Goal: Communication & Community: Answer question/provide support

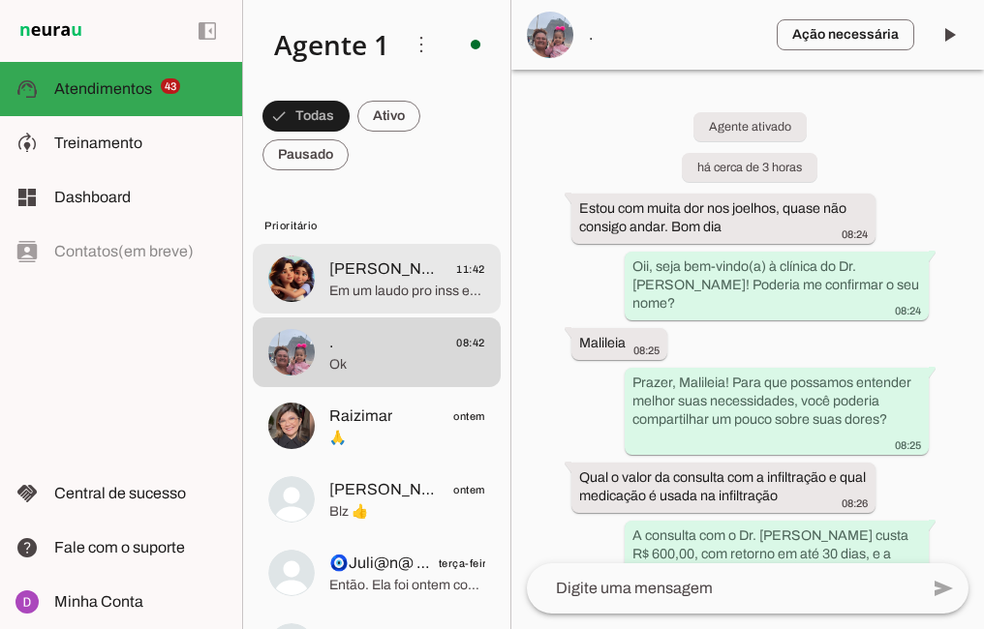
click at [415, 302] on div at bounding box center [407, 279] width 156 height 47
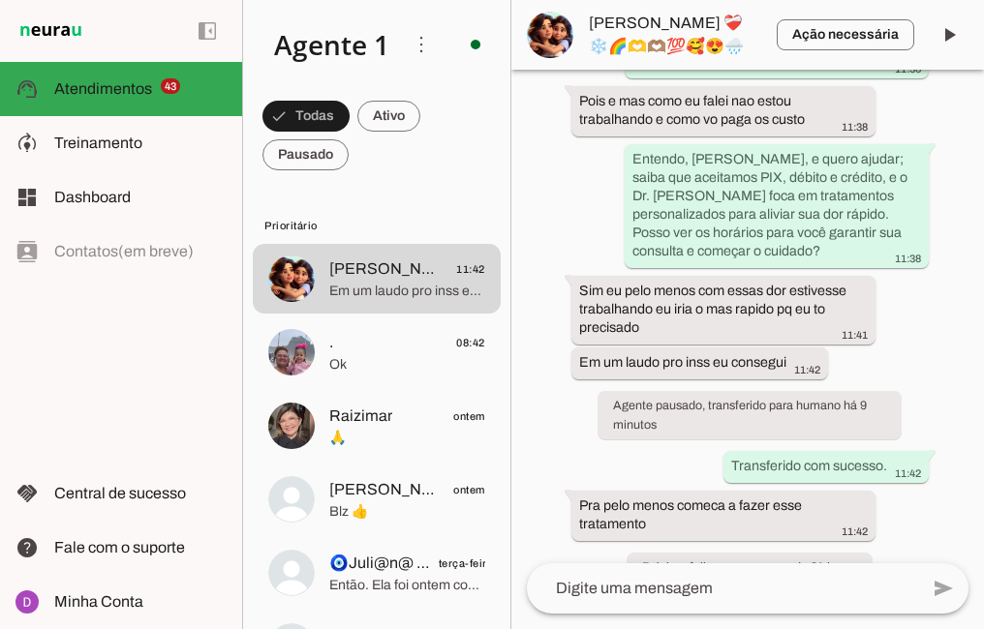
scroll to position [1700, 0]
click at [772, 581] on textarea at bounding box center [722, 588] width 391 height 23
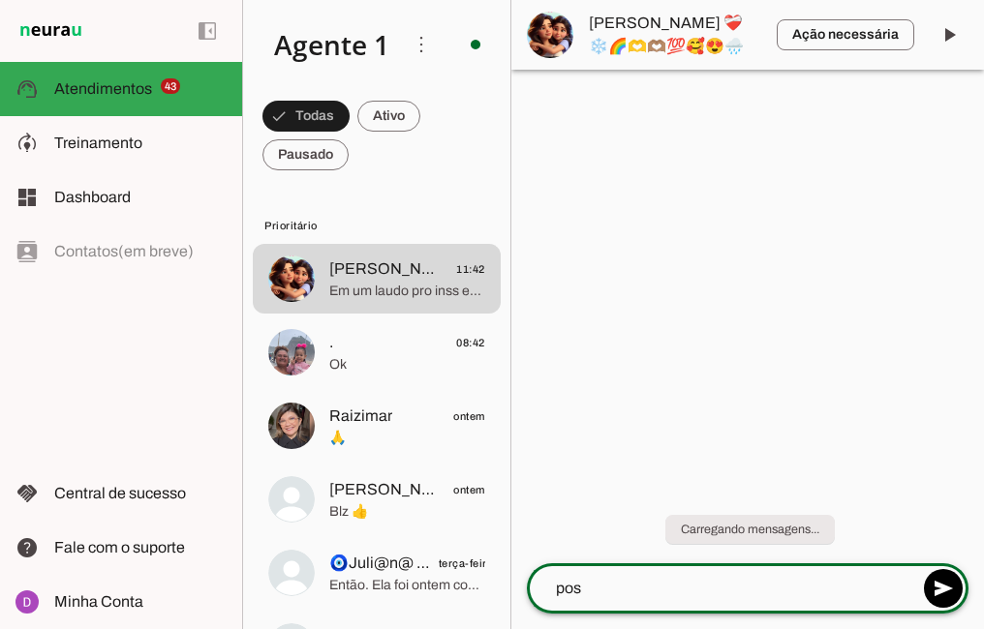
scroll to position [0, 0]
drag, startPoint x: 670, startPoint y: 591, endPoint x: 616, endPoint y: 590, distance: 54.2
click at [616, 590] on textarea "possuo abertura de horários" at bounding box center [722, 588] width 391 height 23
click at [807, 589] on textarea "possuo oportunidade de horários" at bounding box center [722, 588] width 391 height 23
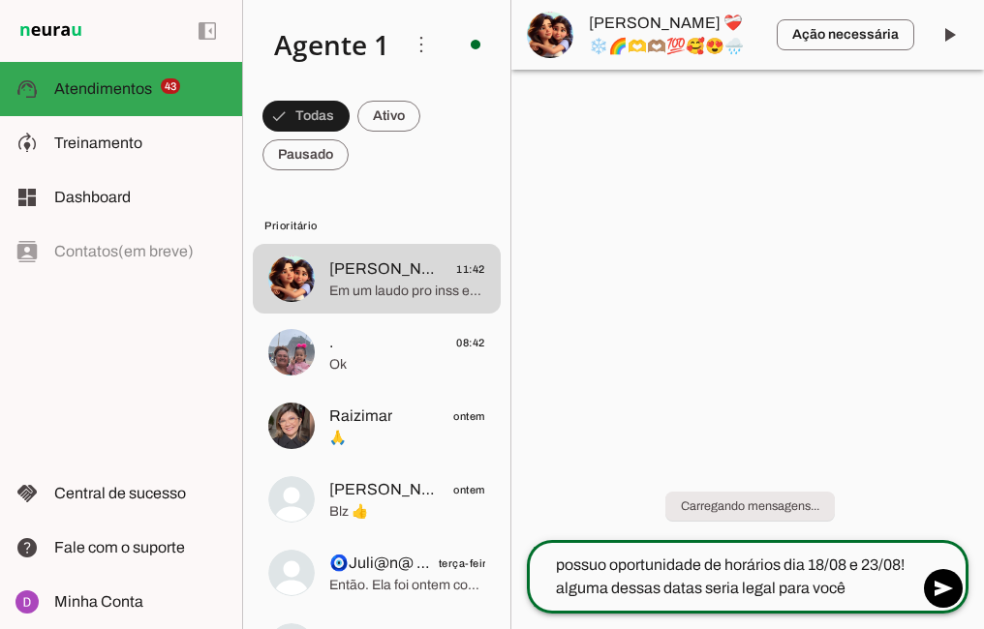
type textarea "possuo oportunidade de horários dia 18/08 e 23/08! alguma dessas datas seria le…"
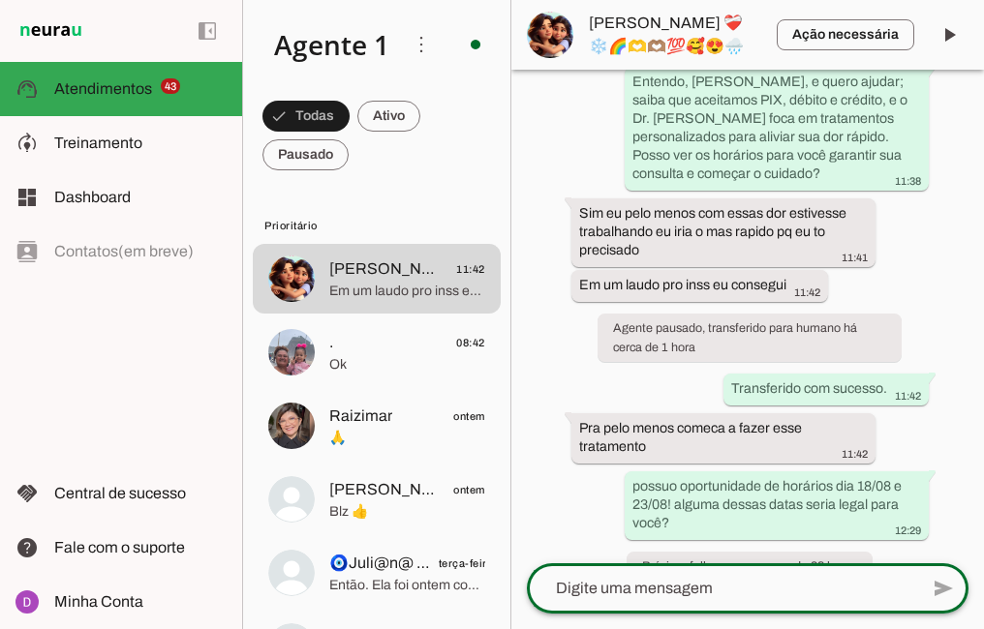
scroll to position [1777, 0]
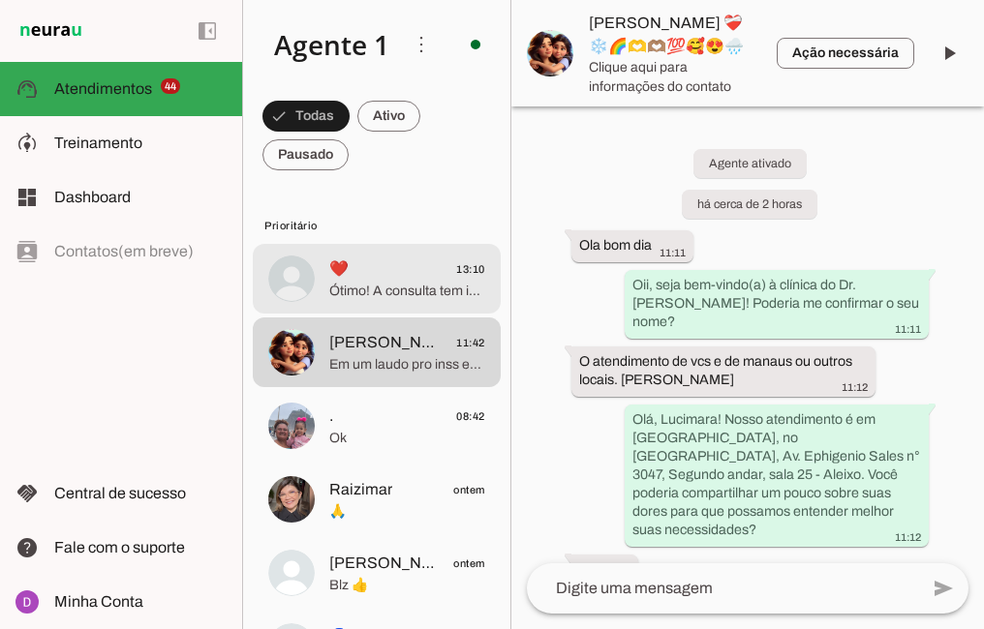
click at [350, 276] on div at bounding box center [407, 279] width 156 height 47
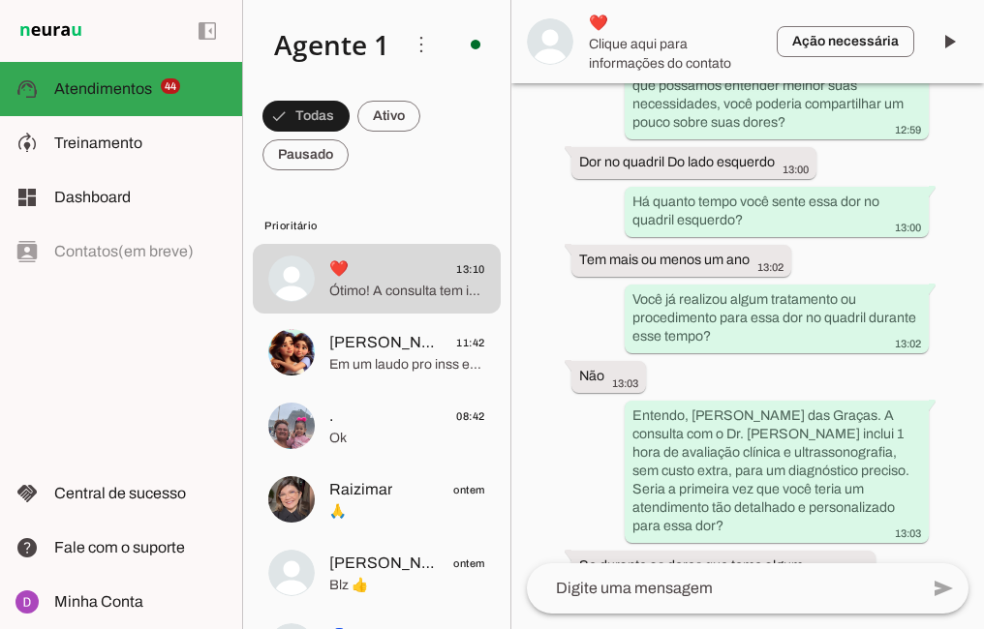
scroll to position [375, 0]
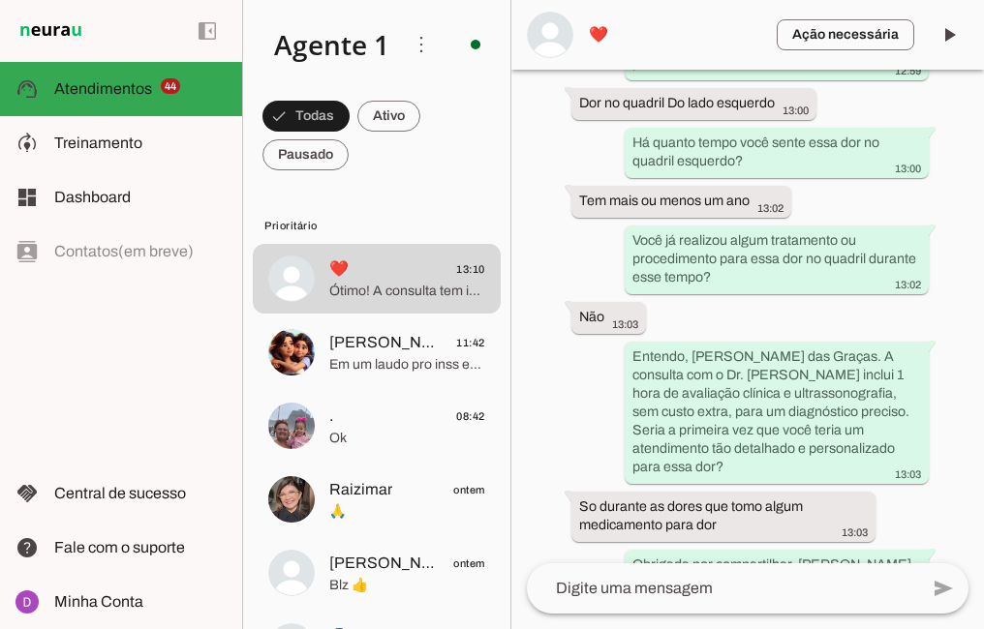
click at [571, 492] on whatsapp-message-bubble "So durante as dores que tomo algum medicamento para dor 13:03" at bounding box center [723, 517] width 304 height 50
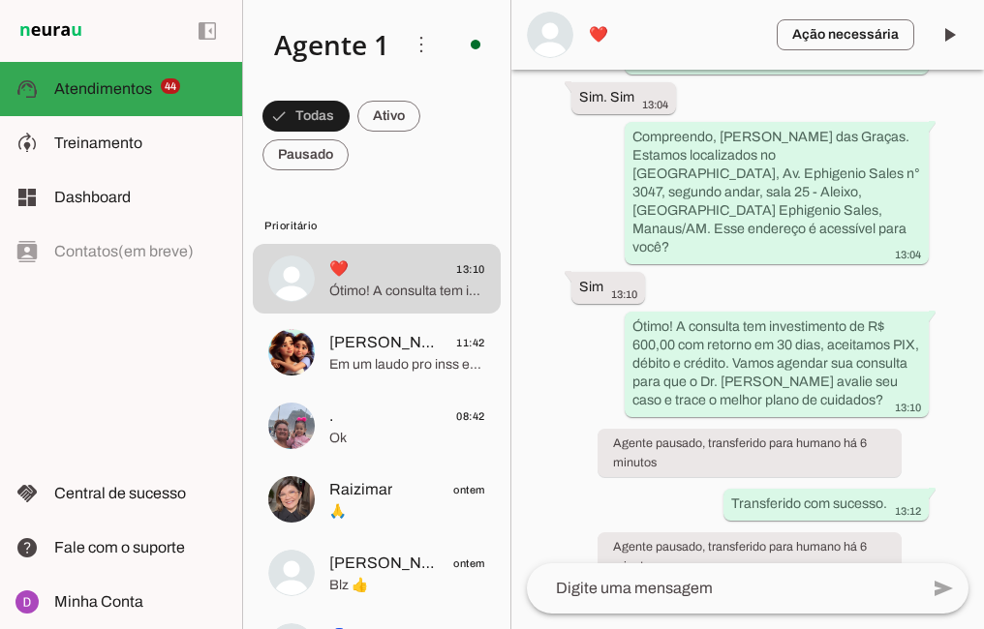
scroll to position [1199, 0]
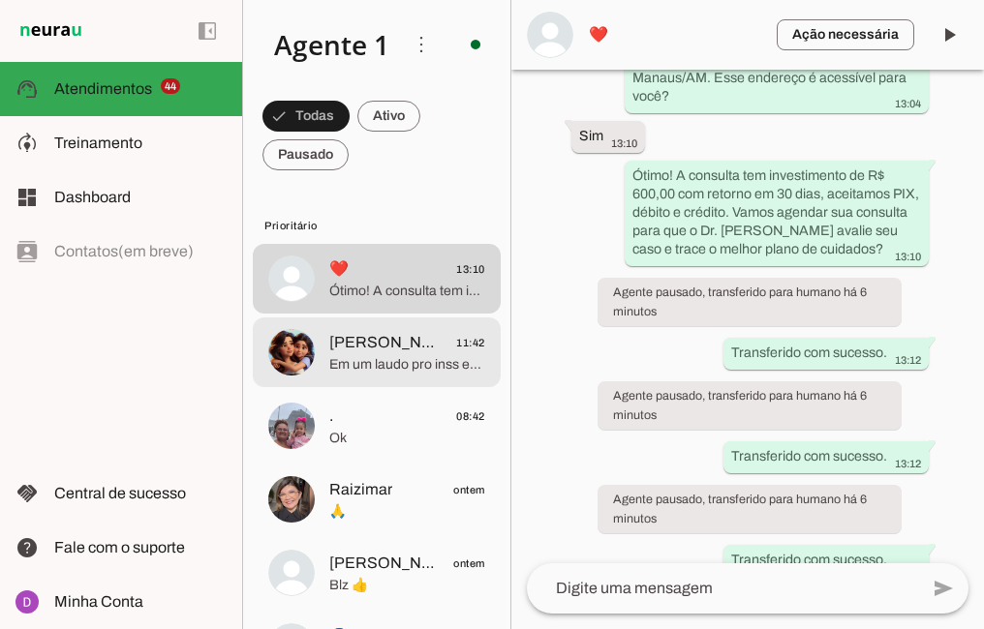
click at [373, 353] on span "[PERSON_NAME] ❤‍🩹❄️🌈🫶🫶🏽💯🥰😍🌧️" at bounding box center [385, 342] width 112 height 23
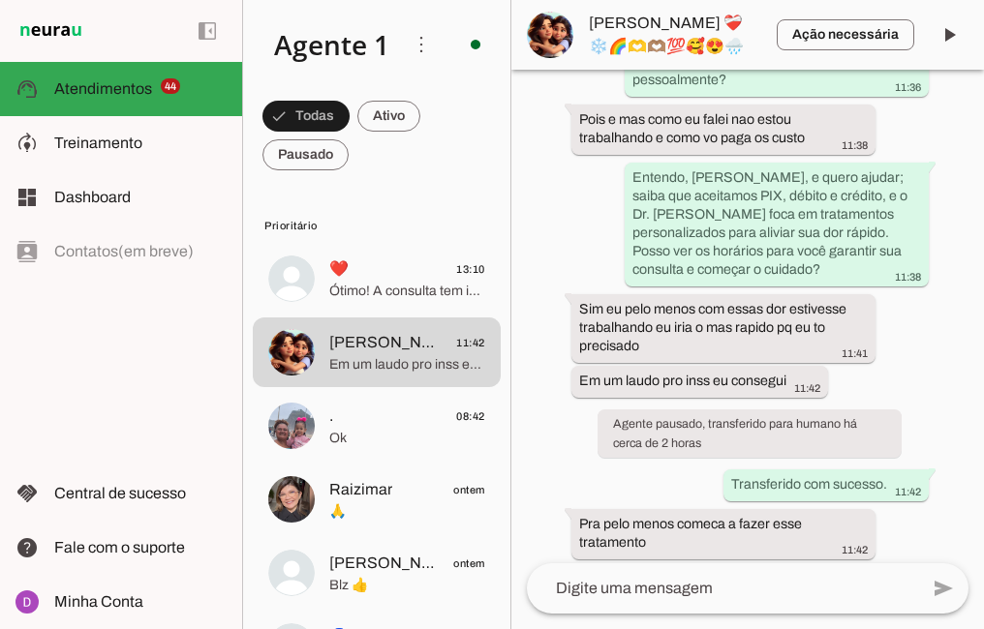
scroll to position [1777, 0]
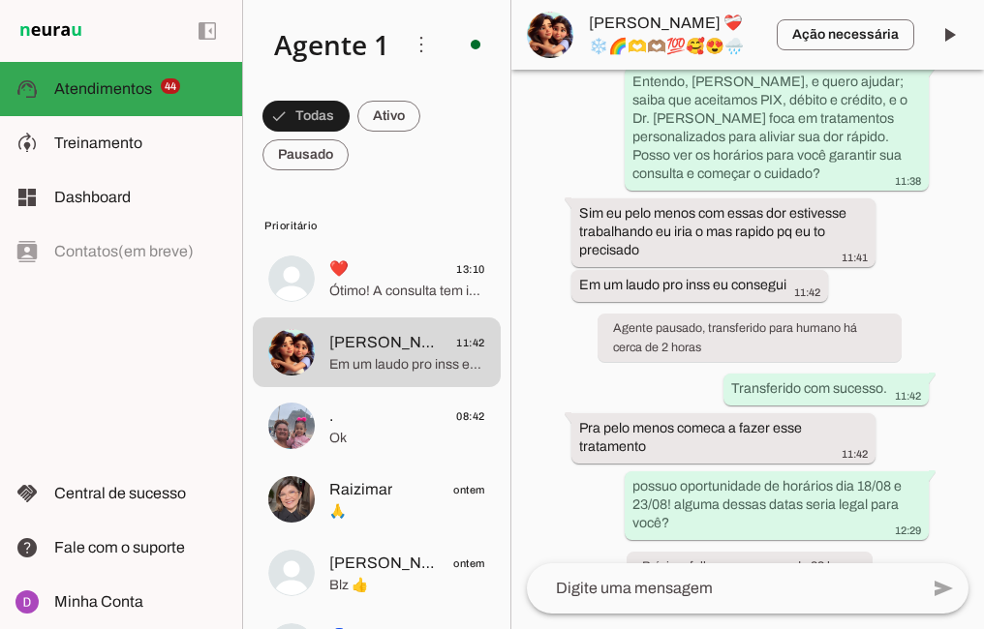
drag, startPoint x: 680, startPoint y: 489, endPoint x: 605, endPoint y: 447, distance: 85.4
click at [605, 447] on div "Agente ativado há cerca de 2 horas Ola bom dia 11:11 Oii, seja bem-vindo(a) à c…" at bounding box center [747, 317] width 472 height 494
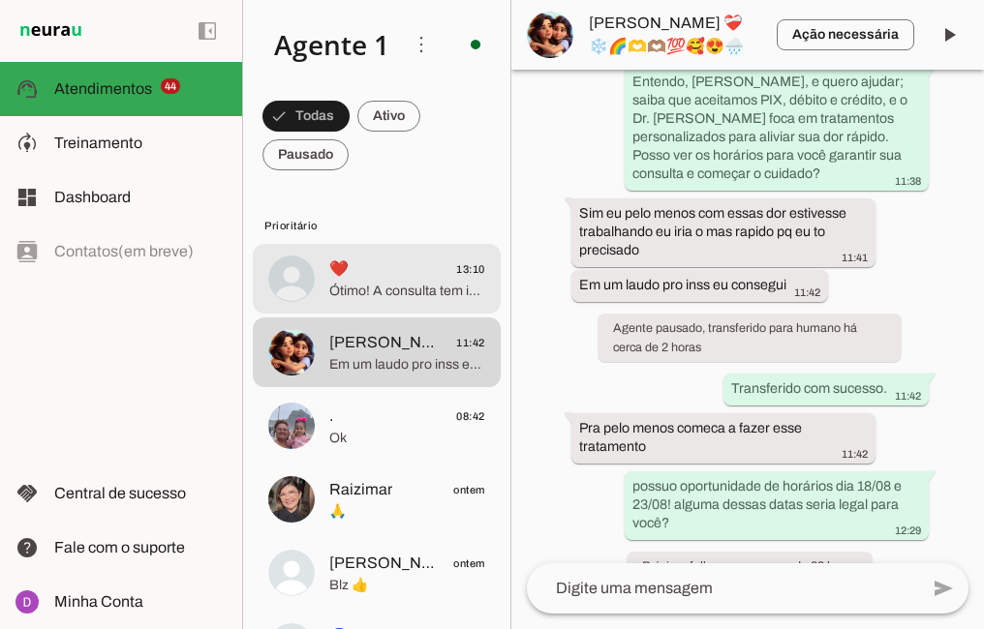
click at [411, 291] on span "Ótimo! A consulta tem investimento de R$ 600,00 com retorno em 30 dias, aceitam…" at bounding box center [407, 291] width 156 height 19
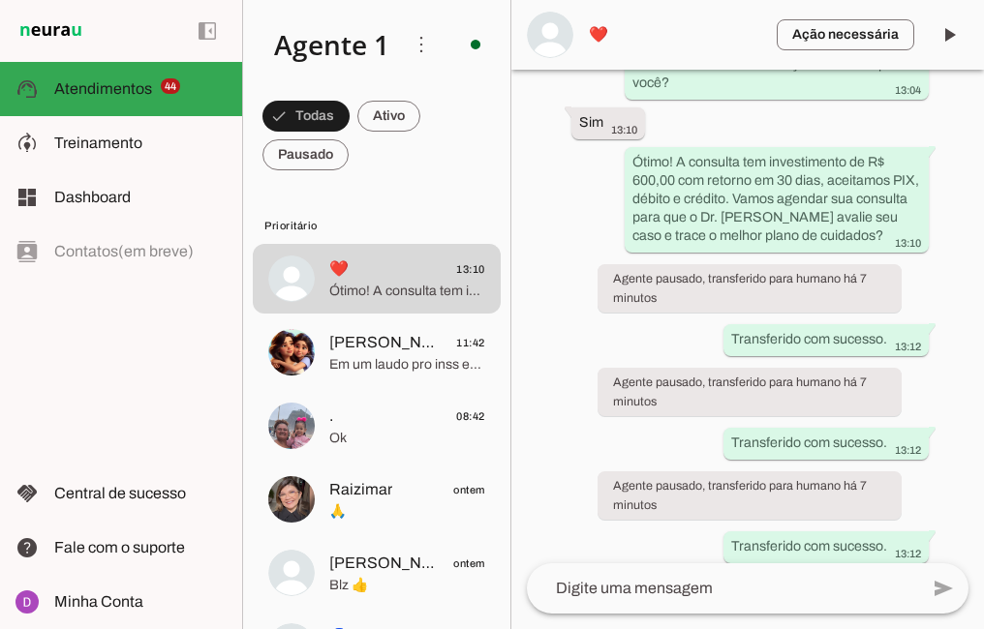
scroll to position [1199, 0]
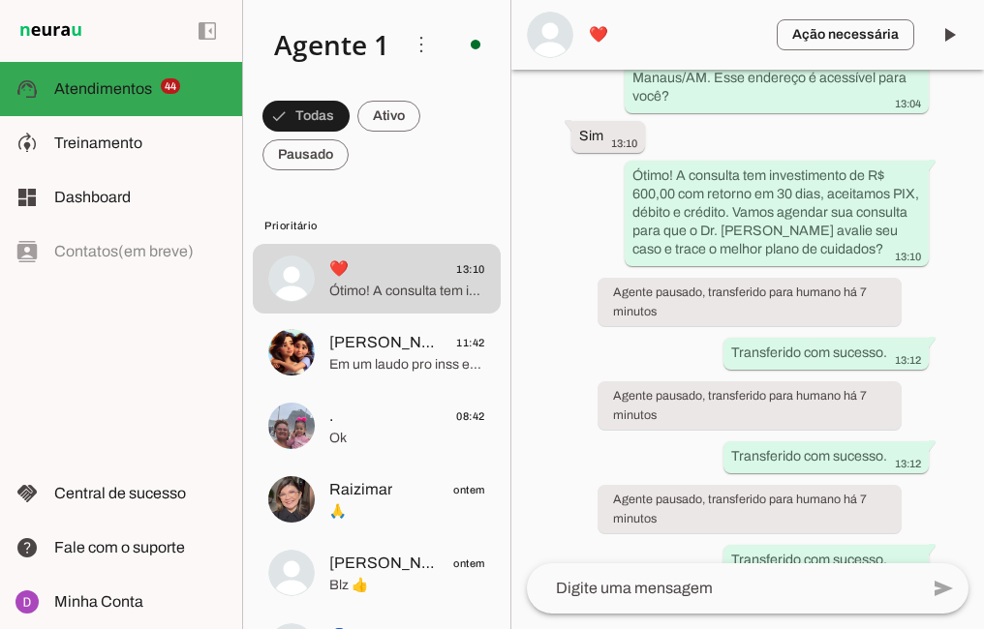
click at [694, 585] on textarea at bounding box center [722, 588] width 391 height 23
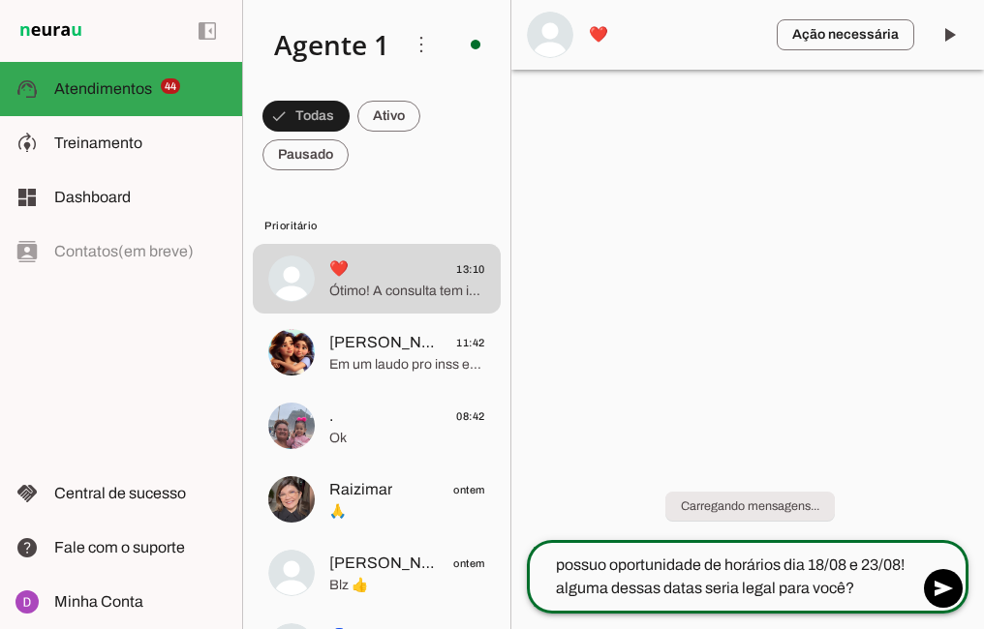
scroll to position [0, 0]
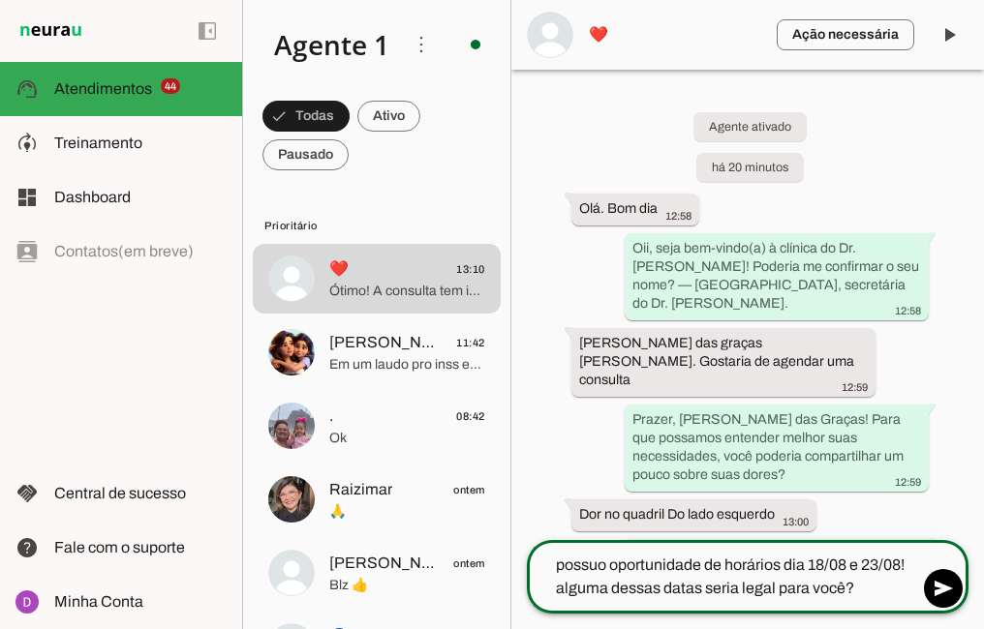
click at [561, 562] on textarea "possuo oportunidade de horários dia 18/08 e 23/08! alguma dessas datas seria le…" at bounding box center [722, 577] width 391 height 46
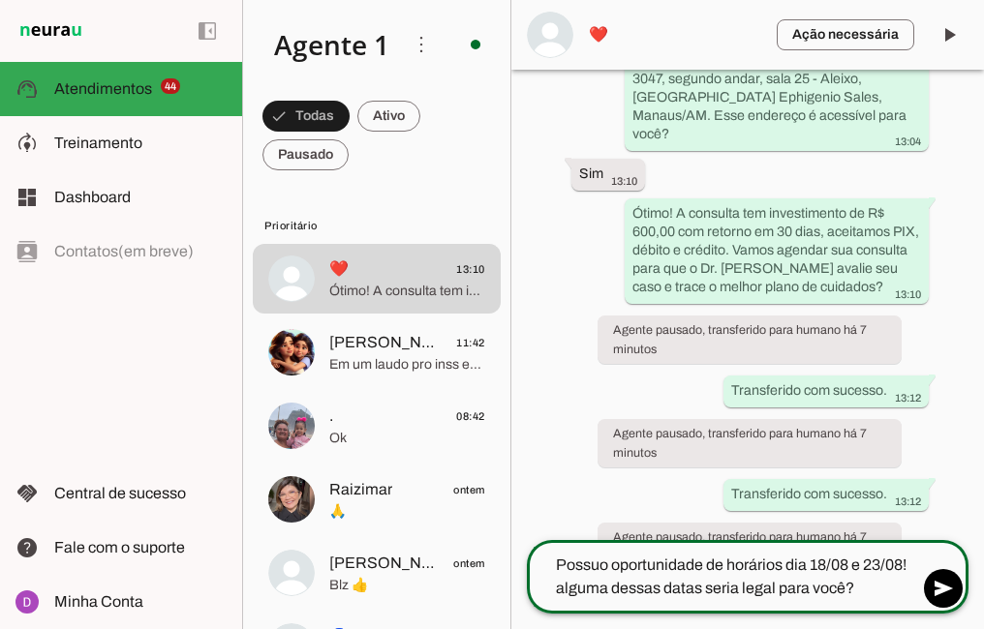
scroll to position [1222, 0]
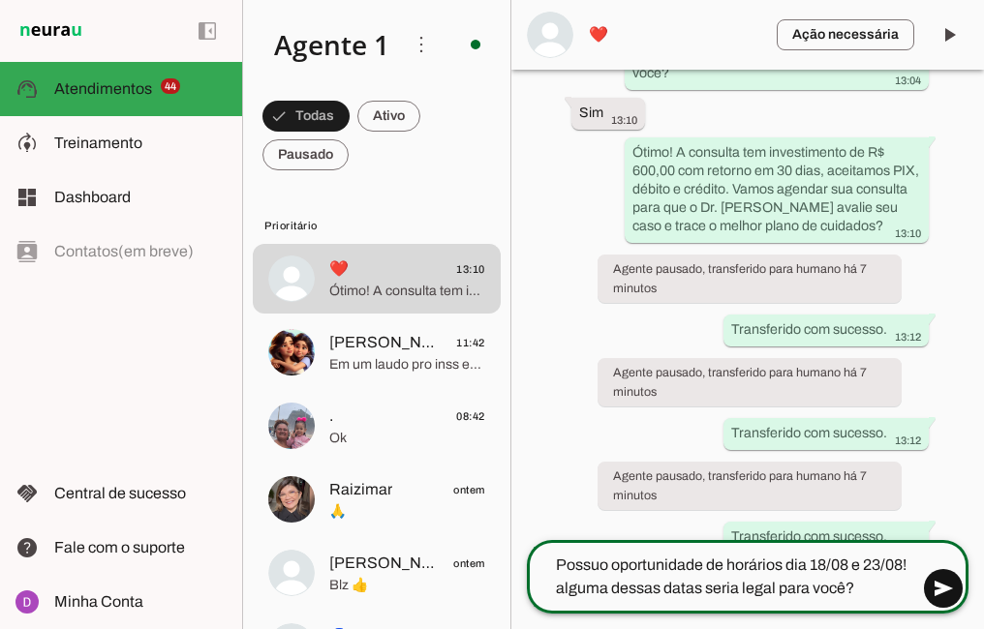
type textarea "Possuo oportunidade de horários dia 18/08 e 23/08! alguma dessas datas seria le…"
type md-outlined-text-field "Possuo oportunidade de horários dia 18/08 e 23/08! alguma dessas datas seria le…"
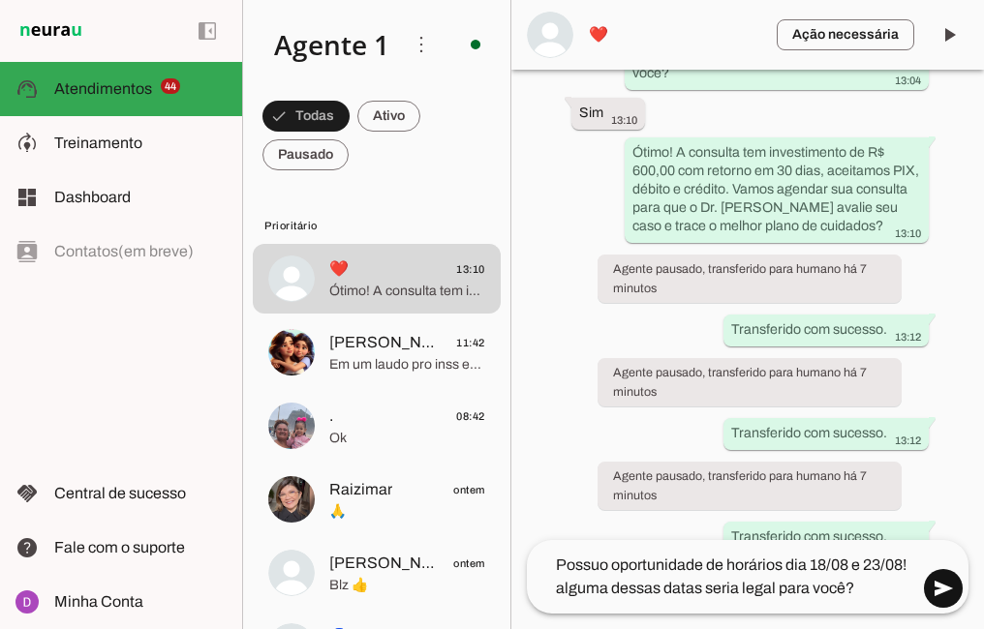
click at [950, 594] on span at bounding box center [943, 588] width 46 height 46
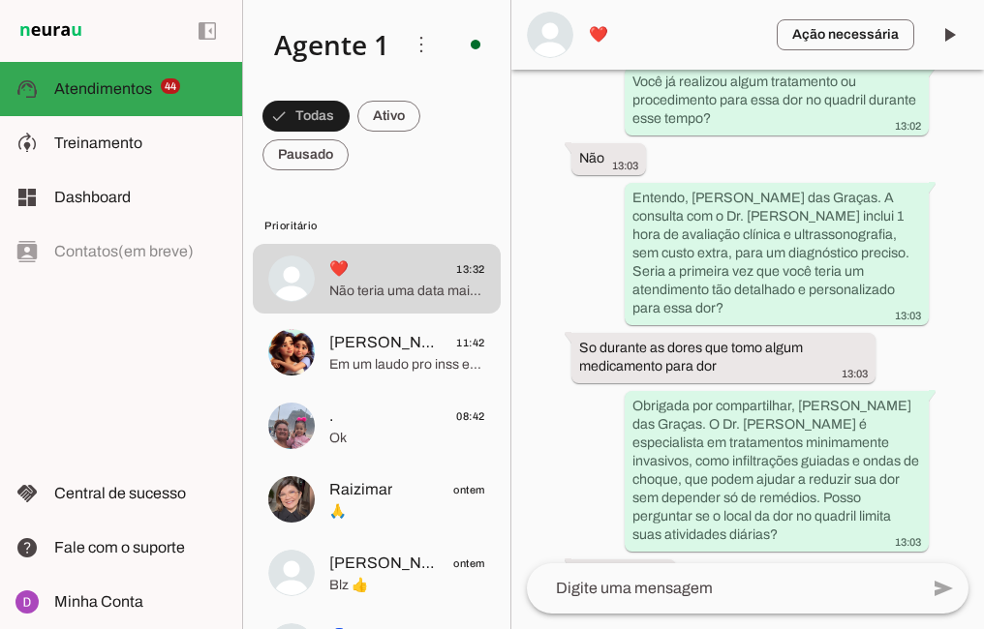
scroll to position [1310, 0]
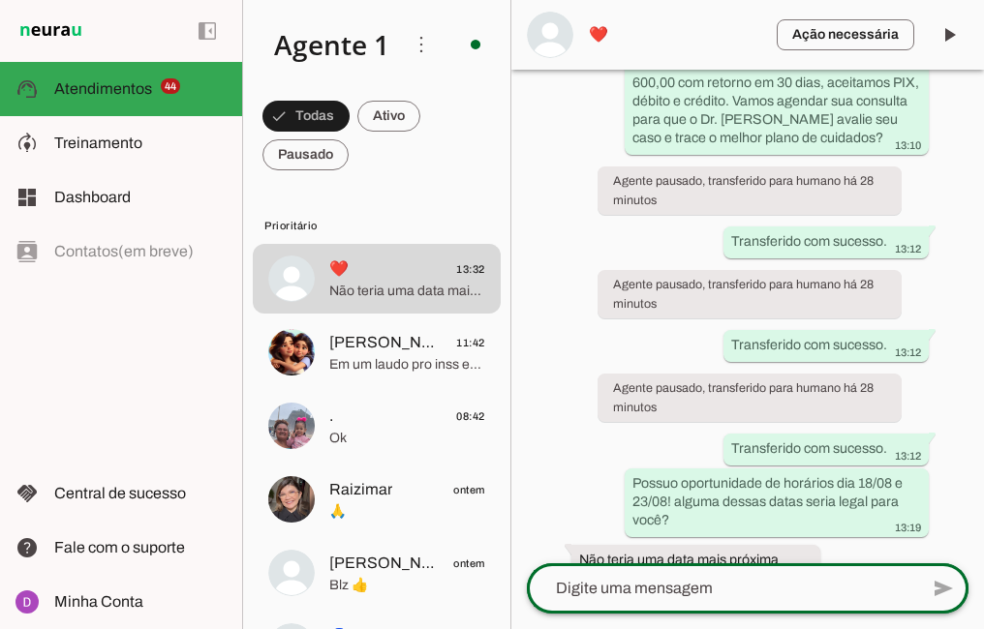
click at [680, 570] on div at bounding box center [722, 588] width 391 height 50
click at [606, 590] on textarea at bounding box center [722, 588] width 391 height 23
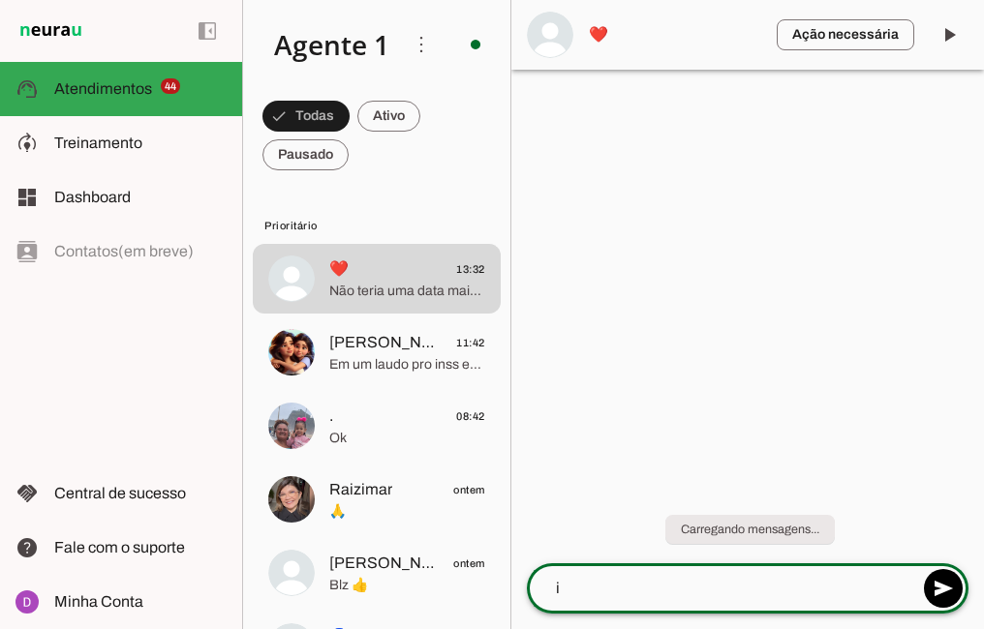
scroll to position [0, 0]
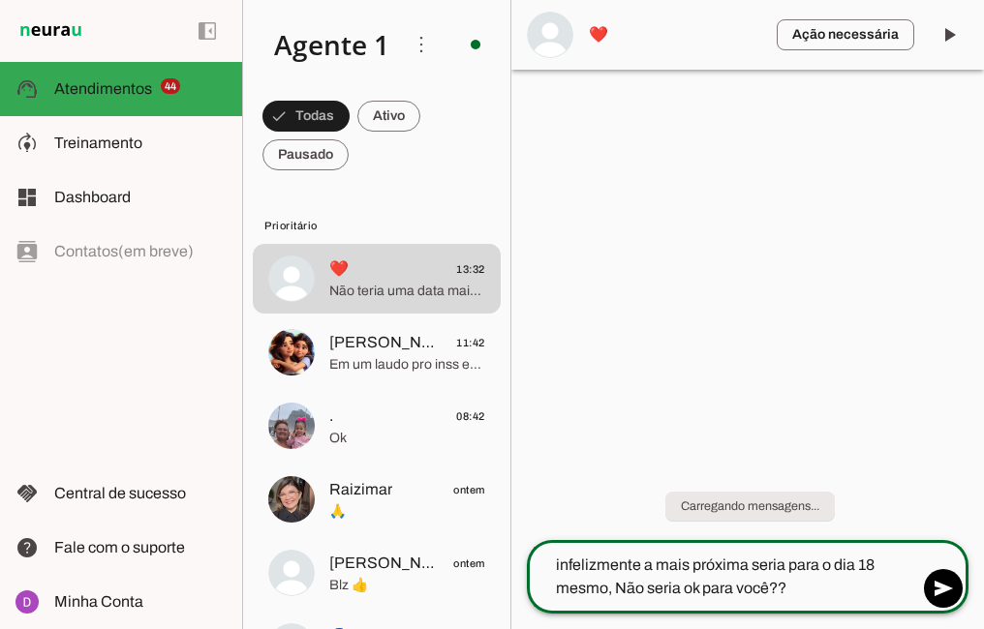
click at [613, 587] on textarea "infelizmente a mais próxima seria para o dia 18 mesmo, Não seria ok para você??" at bounding box center [722, 577] width 391 height 46
type textarea "infelizmente a mais próxima seria para o dia 18 mesmo! Não seria ok para você??"
type md-outlined-text-field "infelizmente a mais próxima seria para o dia 18 mesmo! Não seria ok para você??"
click at [945, 598] on span at bounding box center [943, 588] width 46 height 46
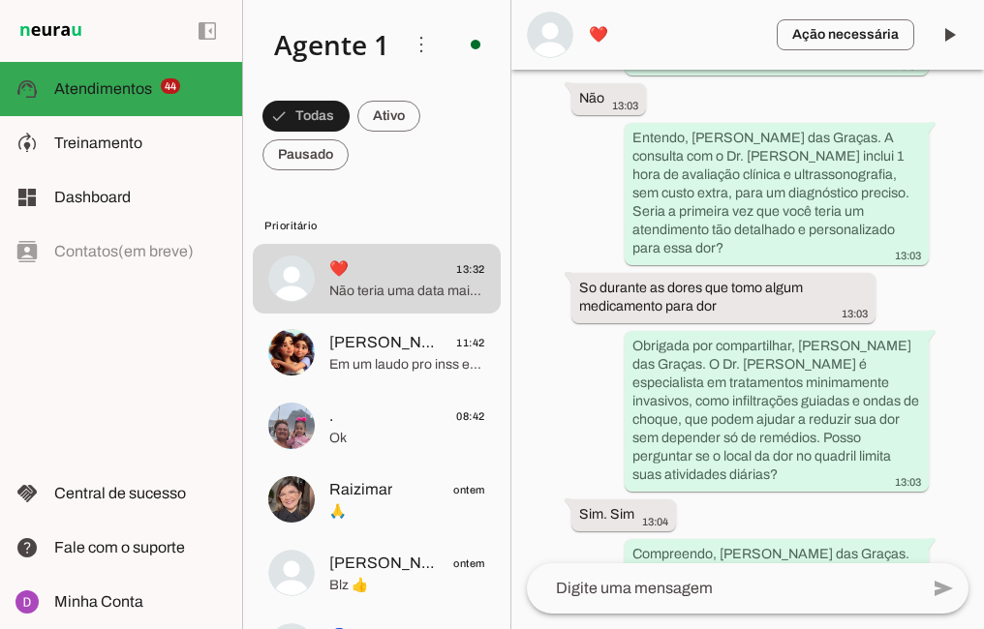
scroll to position [1368, 0]
